Goal: Task Accomplishment & Management: Manage account settings

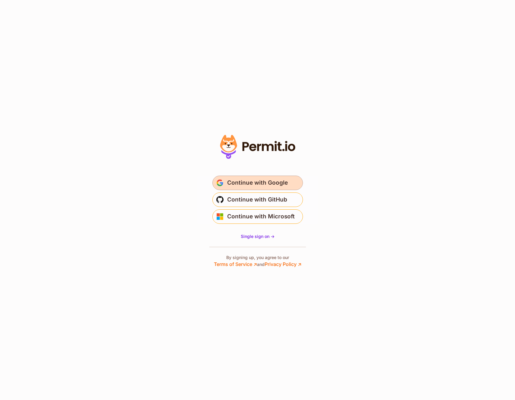
click at [251, 181] on span "Continue with Google" at bounding box center [257, 183] width 61 height 10
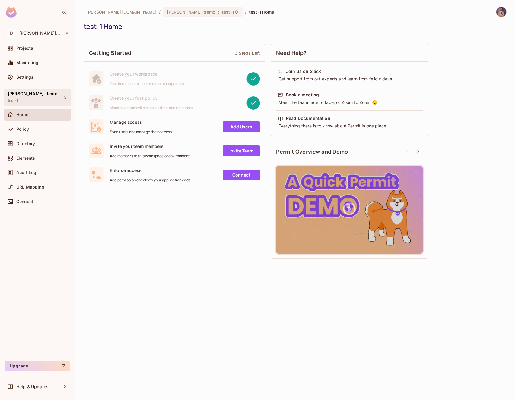
click at [17, 95] on span "[PERSON_NAME]-demo" at bounding box center [33, 93] width 50 height 5
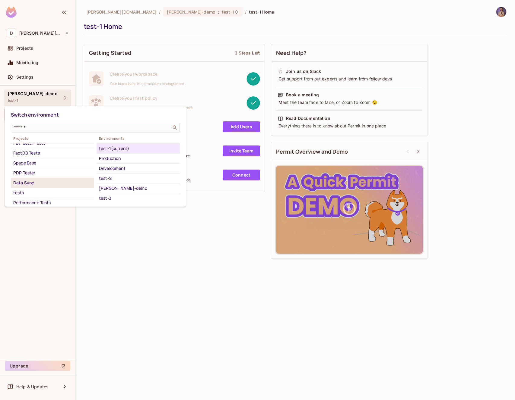
scroll to position [13, 0]
click at [36, 194] on div "Data Sync" at bounding box center [52, 195] width 78 height 7
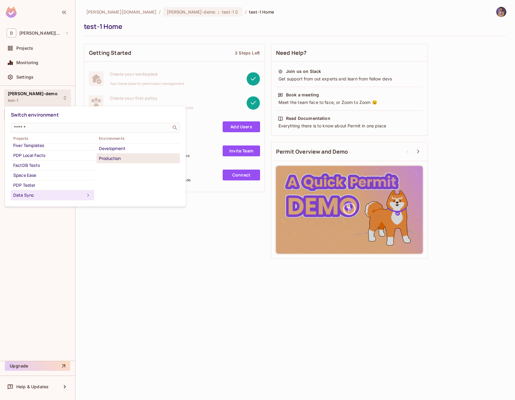
click at [115, 155] on div "Production" at bounding box center [138, 158] width 78 height 7
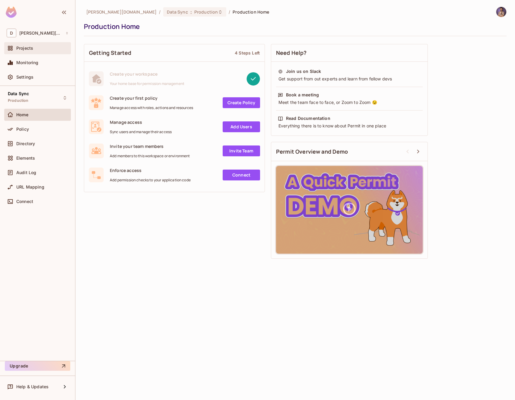
click at [29, 52] on div "Projects" at bounding box center [37, 48] width 67 height 12
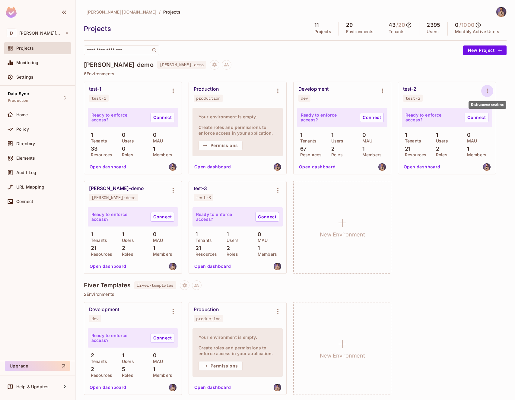
click at [488, 92] on icon "Environment settings" at bounding box center [486, 90] width 7 height 7
click at [429, 99] on div at bounding box center [257, 200] width 515 height 400
drag, startPoint x: 420, startPoint y: 98, endPoint x: 403, endPoint y: 99, distance: 17.2
click at [403, 99] on span "test-2" at bounding box center [413, 98] width 20 height 7
copy div "test-2"
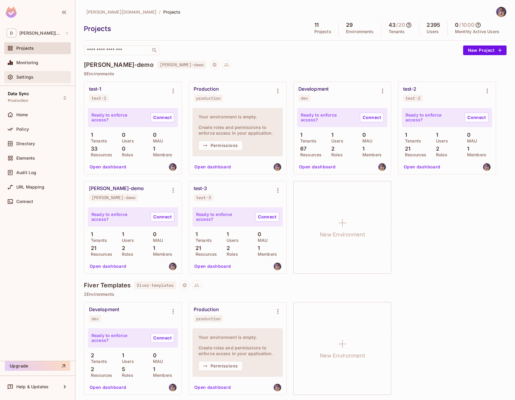
click at [25, 76] on span "Settings" at bounding box center [24, 77] width 17 height 5
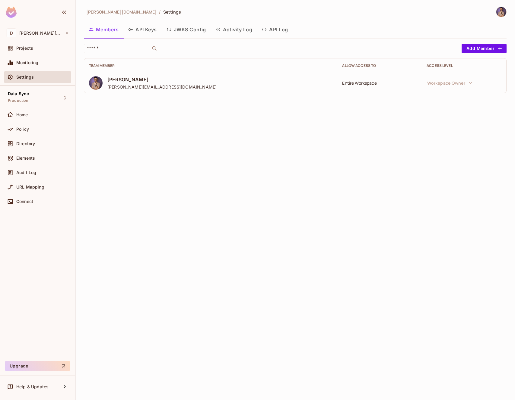
click at [155, 28] on button "API Keys" at bounding box center [142, 29] width 38 height 15
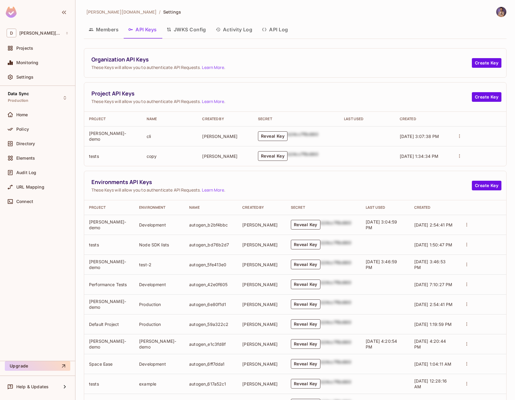
click at [494, 57] on div "Organization API Keys These Keys will allow you to authenticate API Requests. L…" at bounding box center [295, 63] width 422 height 29
click at [490, 61] on button "Create Key" at bounding box center [486, 63] width 30 height 10
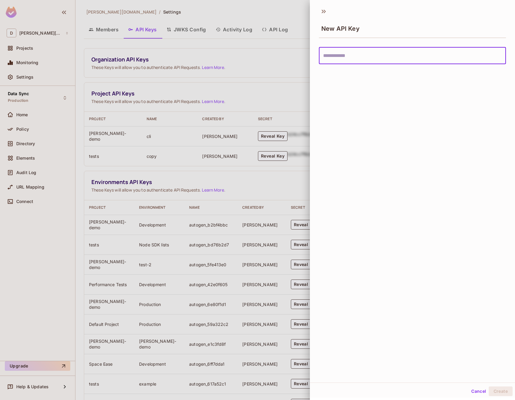
click at [376, 61] on input "text" at bounding box center [412, 55] width 187 height 17
type input "**********"
click at [488, 387] on button "Create" at bounding box center [500, 392] width 24 height 10
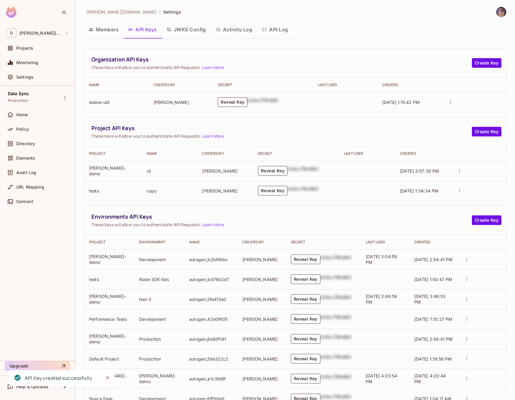
click at [238, 104] on button "Reveal Key" at bounding box center [233, 102] width 30 height 10
click at [251, 101] on p "permit_key_Zls8HGnZgwp7SV025cH4wHSNCv8GG5rnfgPbtykh9aU9jpSkQOhdHdXXrOFyZlF4gCKx…" at bounding box center [250, 102] width 87 height 17
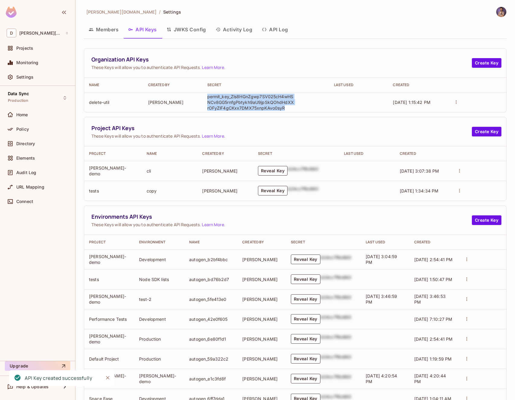
click at [251, 101] on p "permit_key_Zls8HGnZgwp7SV025cH4wHSNCv8GG5rnfgPbtykh9aU9jpSkQOhdHdXXrOFyZlF4gCKx…" at bounding box center [250, 102] width 87 height 17
copy p "permit_key_Zls8HGnZgwp7SV025cH4wHSNCv8GG5rnfgPbtykh9aU9jpSkQOhdHdXXrOFyZlF4gCKx…"
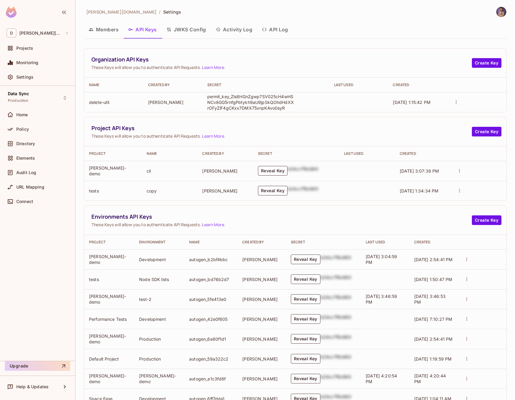
click at [336, 132] on span "Project API Keys" at bounding box center [281, 128] width 380 height 8
click at [324, 105] on td "permit_key_Zls8HGnZgwp7SV025cH4wHSNCv8GG5rnfgPbtykh9aU9jpSkQOhdHdXXrOFyZlF4gCKx…" at bounding box center [265, 102] width 127 height 20
click at [46, 32] on span "[PERSON_NAME][DOMAIN_NAME]" at bounding box center [40, 33] width 43 height 5
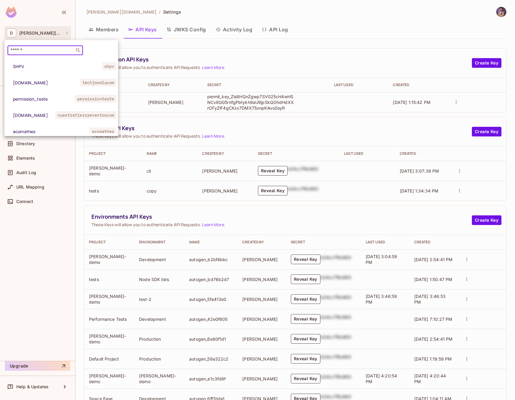
click at [47, 48] on input "text" at bounding box center [40, 50] width 63 height 6
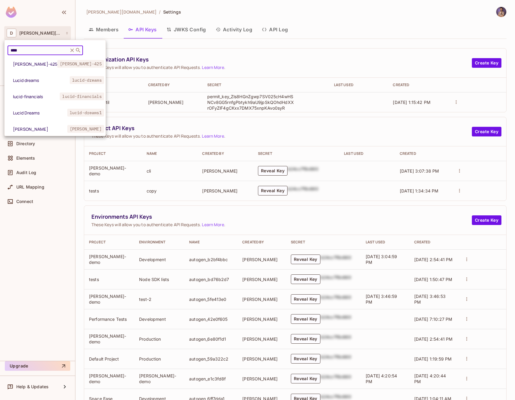
scroll to position [108, 0]
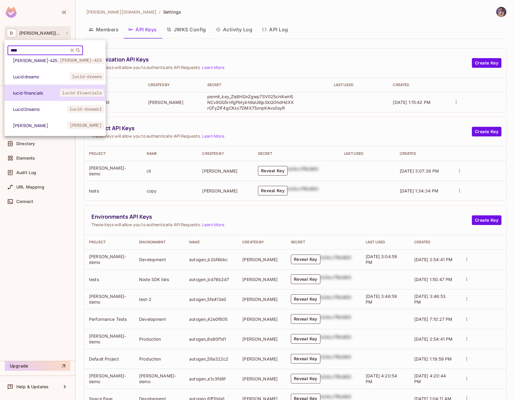
type input "****"
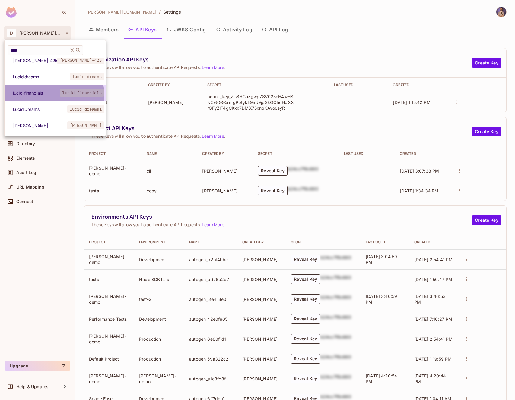
click at [43, 92] on li "lucid-financials lucid-financials" at bounding box center [55, 93] width 101 height 16
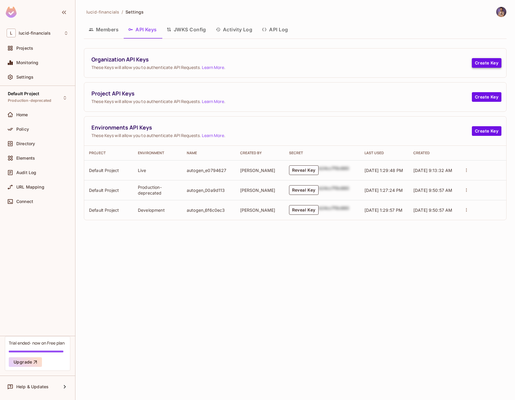
click at [479, 62] on button "Create Key" at bounding box center [486, 63] width 30 height 10
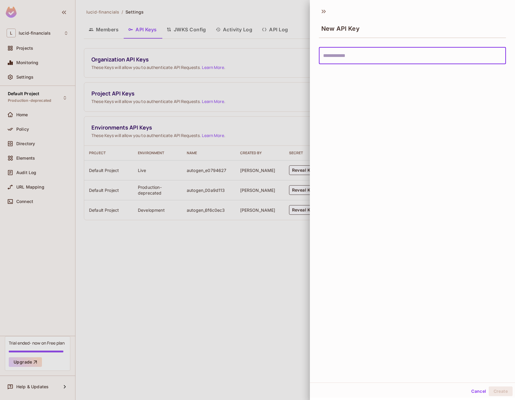
click at [408, 62] on input "text" at bounding box center [412, 55] width 187 height 17
type input "******"
type input "**********"
click at [494, 392] on button "Create" at bounding box center [500, 392] width 24 height 10
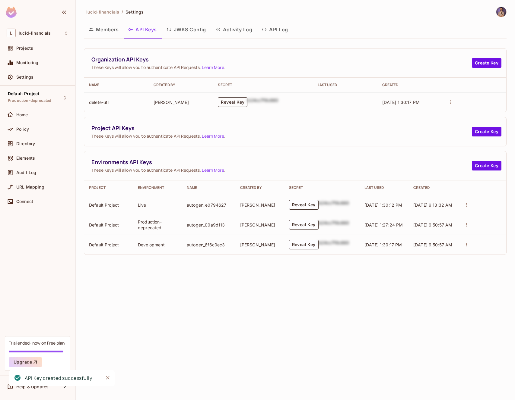
click at [238, 102] on button "Reveal Key" at bounding box center [233, 102] width 30 height 10
click at [241, 102] on p "permit_key_GP58yLu7zPKp8J7ZPQDi9zC8ZfZT4xHMqqr7Sx21oZD5OiSUhjs43vMU5PHNhh9EdIFJ…" at bounding box center [250, 102] width 87 height 17
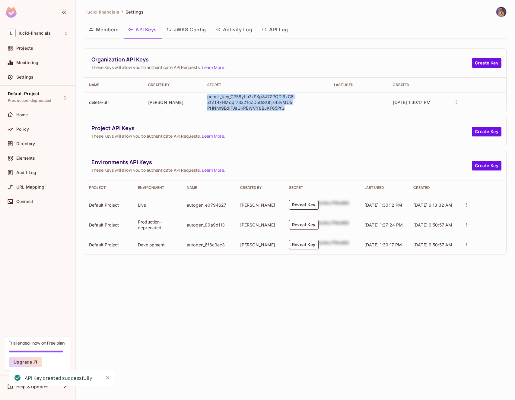
click at [241, 102] on p "permit_key_GP58yLu7zPKp8J7ZPQDi9zC8ZfZT4xHMqqr7Sx21oZD5OiSUhjs43vMU5PHNhh9EdIFJ…" at bounding box center [250, 102] width 87 height 17
copy p "permit_key_GP58yLu7zPKp8J7ZPQDi9zC8ZfZT4xHMqqr7Sx21oZD5OiSUhjs43vMU5PHNhh9EdIFJ…"
click at [31, 95] on span "Default Project" at bounding box center [23, 93] width 31 height 5
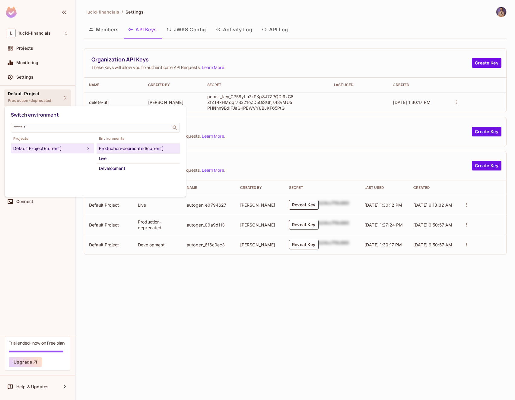
click at [129, 147] on div "Production-deprecated (current)" at bounding box center [138, 148] width 78 height 7
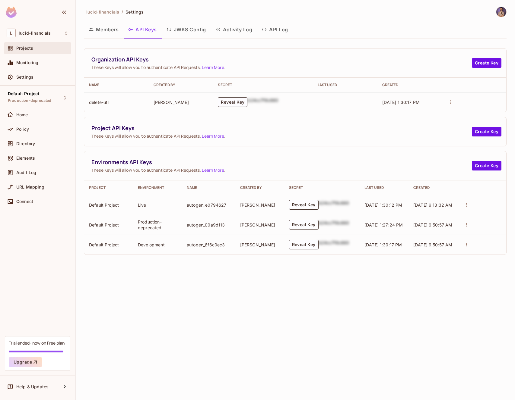
click at [30, 54] on div "Projects" at bounding box center [37, 48] width 67 height 12
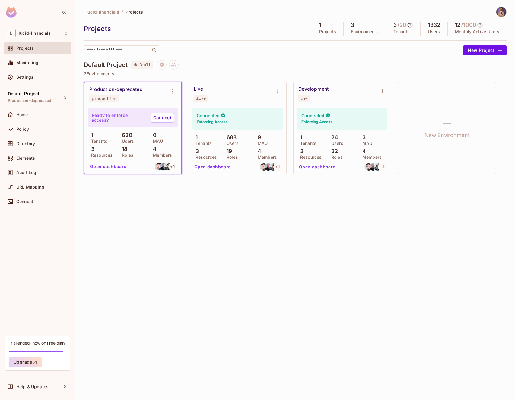
click at [107, 97] on div "production" at bounding box center [104, 98] width 24 height 5
click at [128, 232] on div "lucid-financials / Projects Projects 1 Projects 3 Environments 3 / 20 Tenants 1…" at bounding box center [294, 200] width 439 height 400
click at [157, 169] on img at bounding box center [159, 167] width 8 height 8
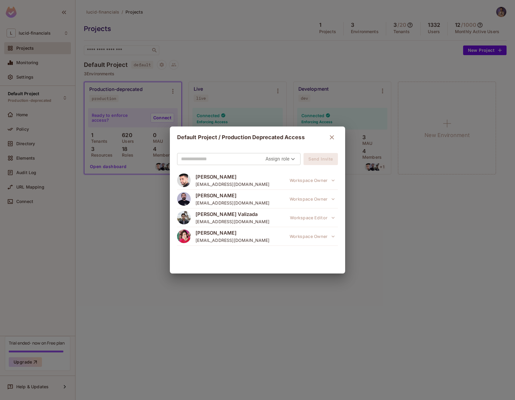
click at [150, 189] on div "Default Project / Production Deprecated Access Assign role Send Invite [PERSON_…" at bounding box center [257, 200] width 515 height 400
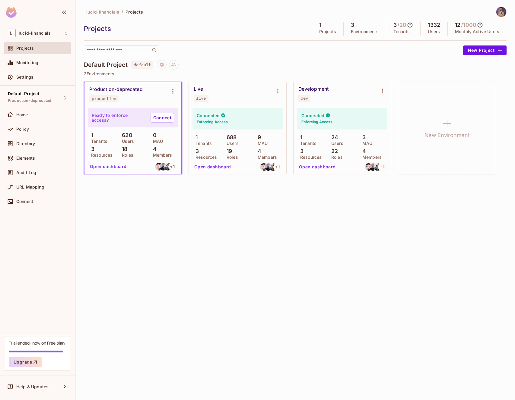
click at [190, 200] on div "lucid-financials / Projects Projects 1 Projects 3 Environments 3 / 20 Tenants 1…" at bounding box center [294, 200] width 439 height 400
click at [166, 222] on div "lucid-financials / Projects Projects 1 Projects 3 Environments 3 / 20 Tenants 1…" at bounding box center [294, 200] width 439 height 400
click at [142, 90] on div "Production-deprecated" at bounding box center [115, 90] width 53 height 6
click at [134, 89] on div "Production-deprecated" at bounding box center [115, 90] width 53 height 6
click at [155, 203] on div "lucid-financials / Projects Projects 1 Projects 3 Environments 3 / 20 Tenants 1…" at bounding box center [294, 200] width 439 height 400
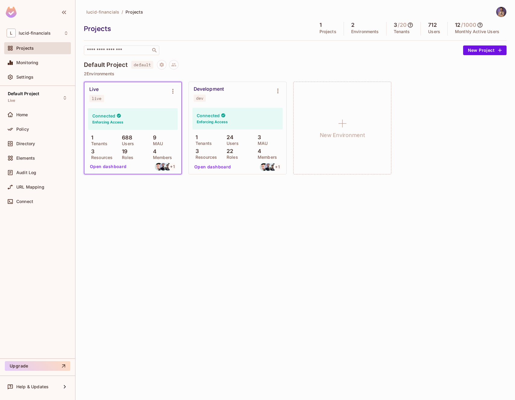
click at [171, 212] on div "lucid-financials / Projects Projects 1 Projects 2 Environments 3 / 20 Tenants 7…" at bounding box center [294, 200] width 439 height 400
click at [46, 77] on div "Settings" at bounding box center [42, 77] width 52 height 5
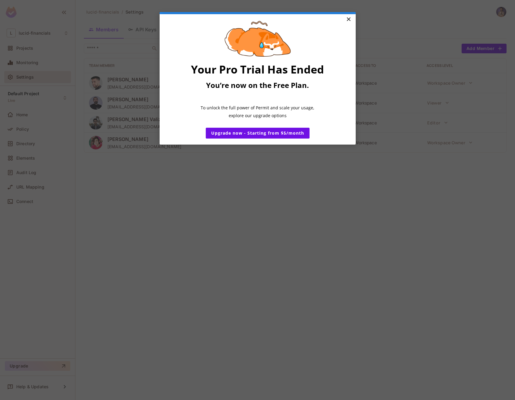
click at [345, 20] on link "×" at bounding box center [348, 19] width 11 height 11
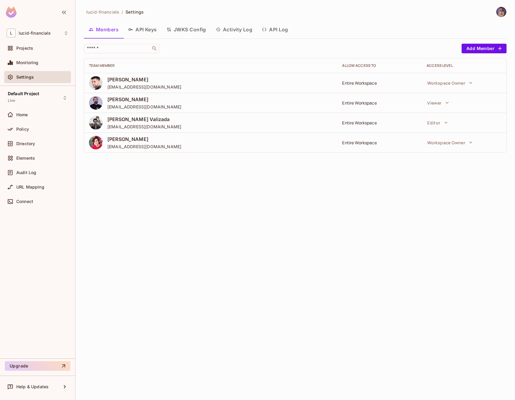
click at [233, 29] on button "Activity Log" at bounding box center [234, 29] width 46 height 15
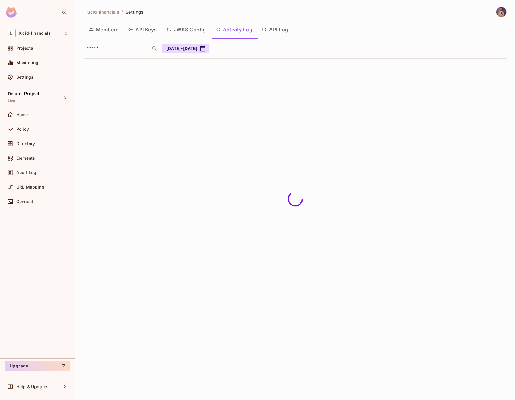
click at [266, 31] on icon "button" at bounding box center [264, 29] width 5 height 5
click at [197, 30] on button "JWKS Config" at bounding box center [186, 29] width 49 height 15
click at [150, 24] on button "API Keys" at bounding box center [142, 29] width 38 height 15
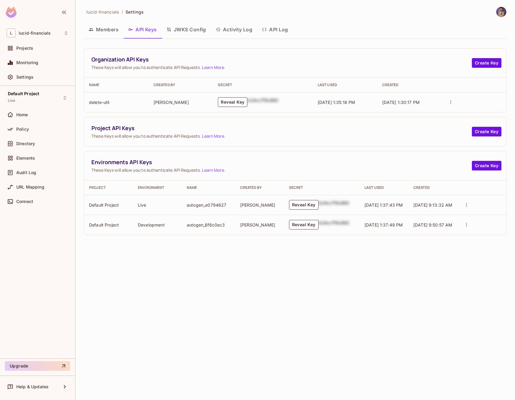
click at [451, 102] on icon "actions" at bounding box center [450, 101] width 5 height 5
click at [466, 124] on p "Delete Key" at bounding box center [474, 124] width 25 height 7
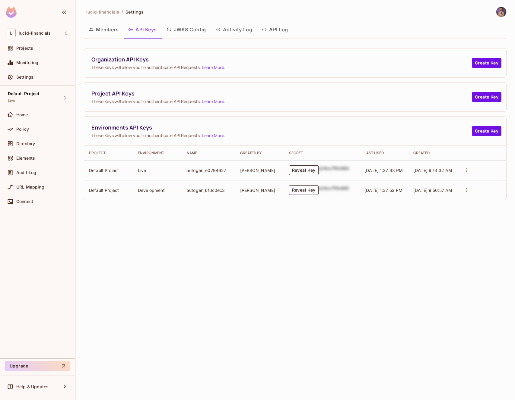
click at [38, 106] on div "Default Project Live Home Policy Directory Elements Audit Log URL Mapping Conne…" at bounding box center [37, 222] width 75 height 273
click at [36, 103] on div "Default Project Live" at bounding box center [37, 98] width 67 height 17
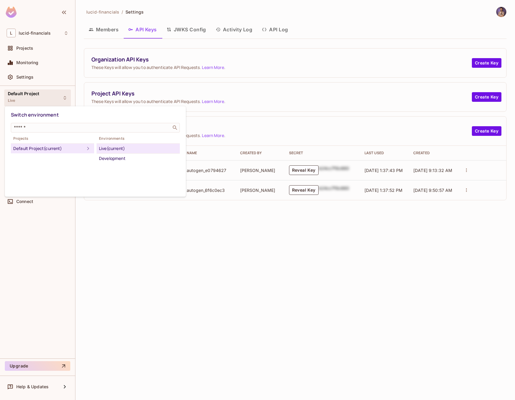
click at [40, 102] on div at bounding box center [257, 200] width 515 height 400
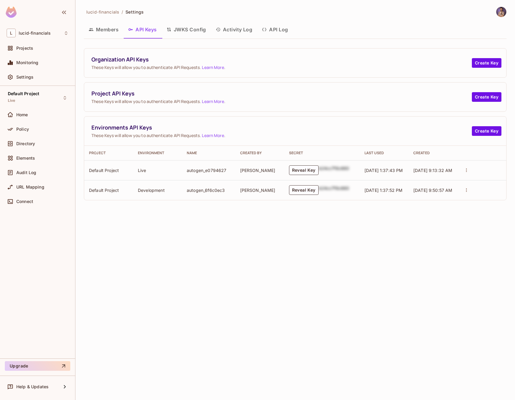
click at [148, 229] on div "lucid-financials / Settings Members API Keys JWKS Config Activity Log API Log O…" at bounding box center [294, 200] width 439 height 400
